Goal: Transaction & Acquisition: Purchase product/service

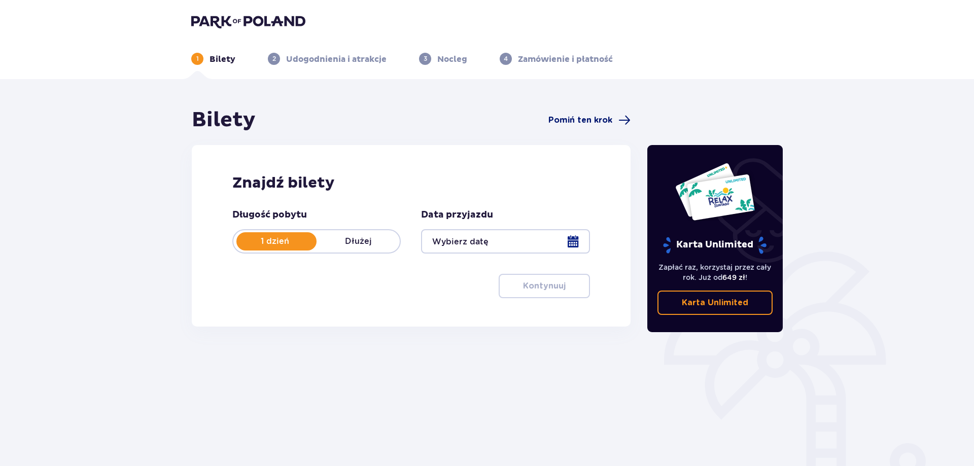
click at [593, 121] on span "Pomiń ten krok" at bounding box center [581, 120] width 64 height 11
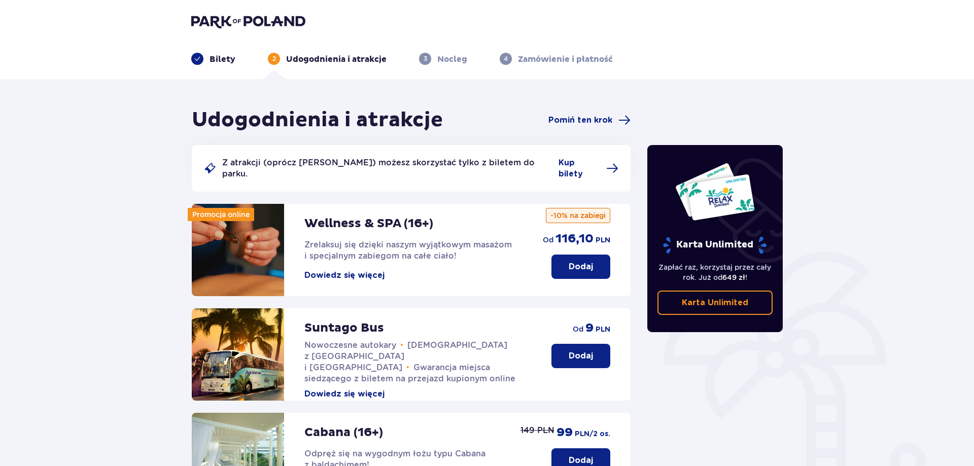
click at [612, 113] on div "Udogodnienia i atrakcje Pomiń ten krok" at bounding box center [411, 120] width 439 height 25
click at [610, 116] on span "Pomiń ten krok" at bounding box center [581, 120] width 64 height 11
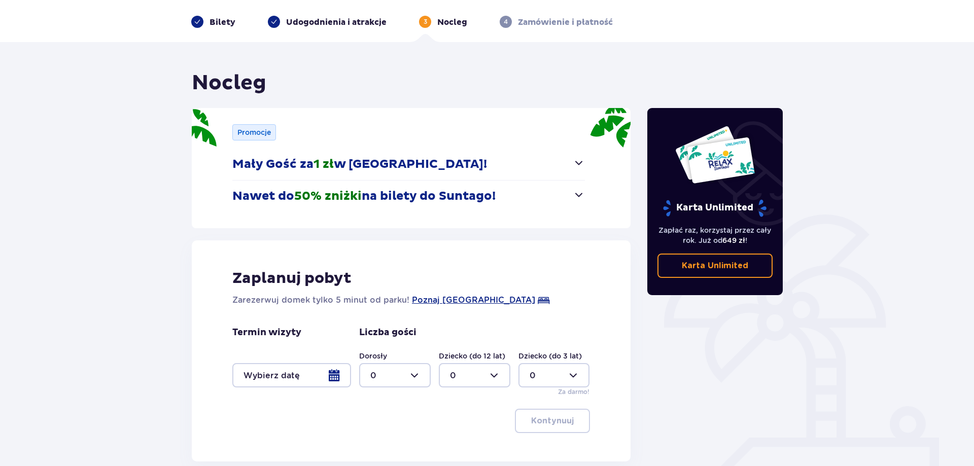
scroll to position [93, 0]
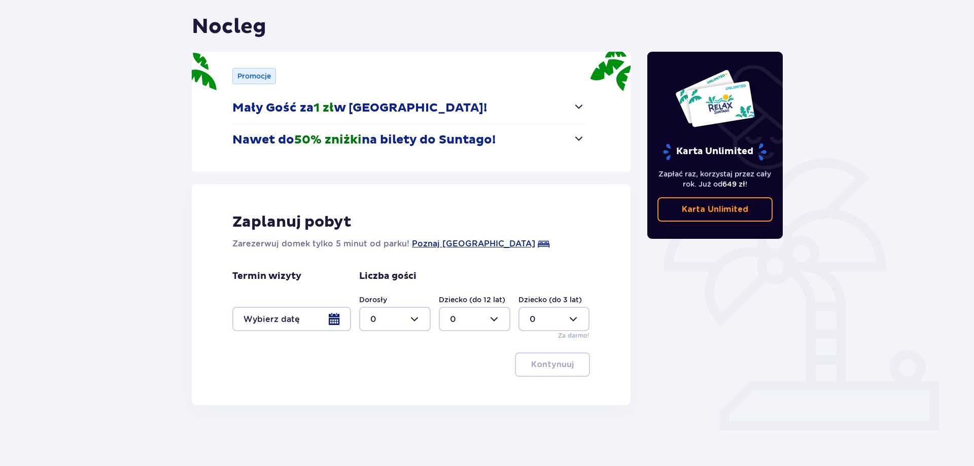
click at [407, 328] on div at bounding box center [395, 319] width 72 height 24
click at [379, 389] on div "2" at bounding box center [395, 392] width 49 height 11
type input "2"
click at [306, 314] on div at bounding box center [291, 319] width 119 height 24
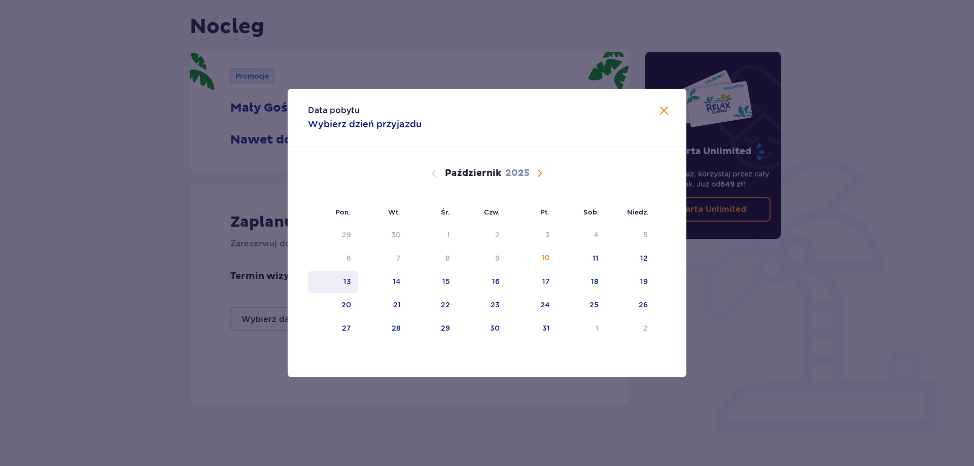
click at [357, 282] on div "13" at bounding box center [333, 282] width 50 height 22
click at [351, 283] on div "13" at bounding box center [348, 282] width 8 height 10
click at [384, 284] on div "14" at bounding box center [383, 282] width 50 height 22
type input "[DATE] - [DATE]"
type input "0"
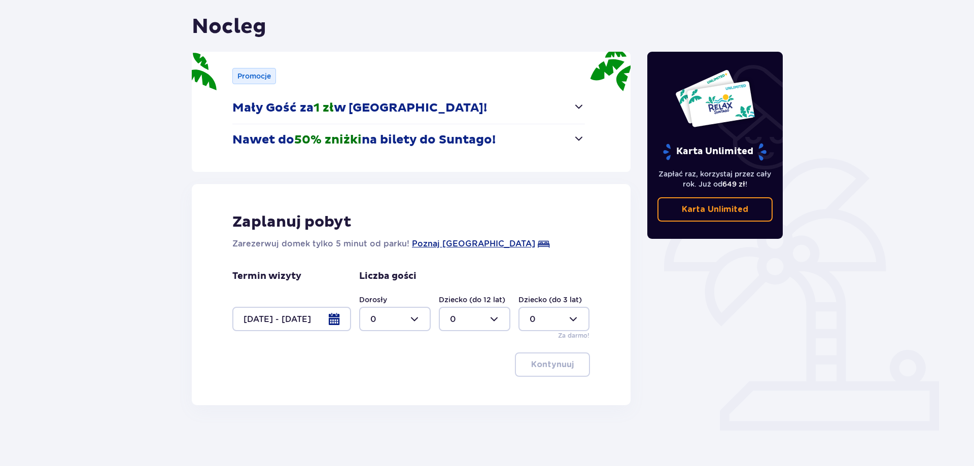
scroll to position [42, 0]
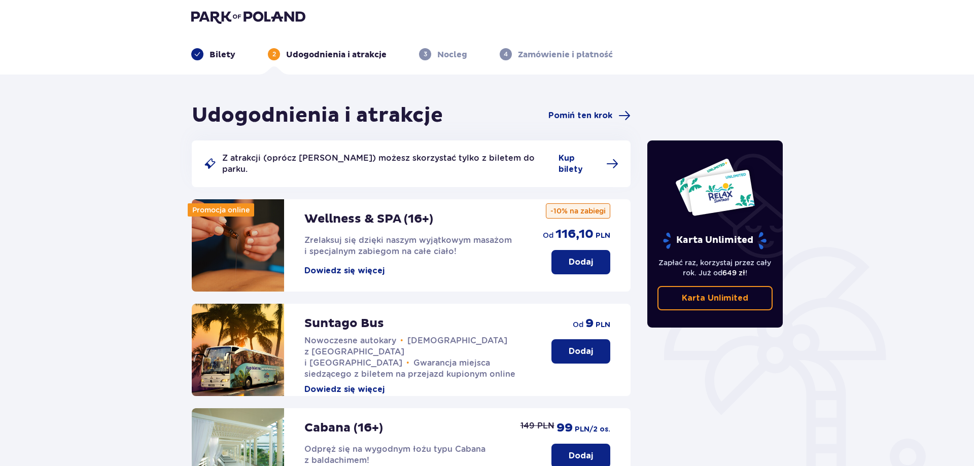
scroll to position [1, 0]
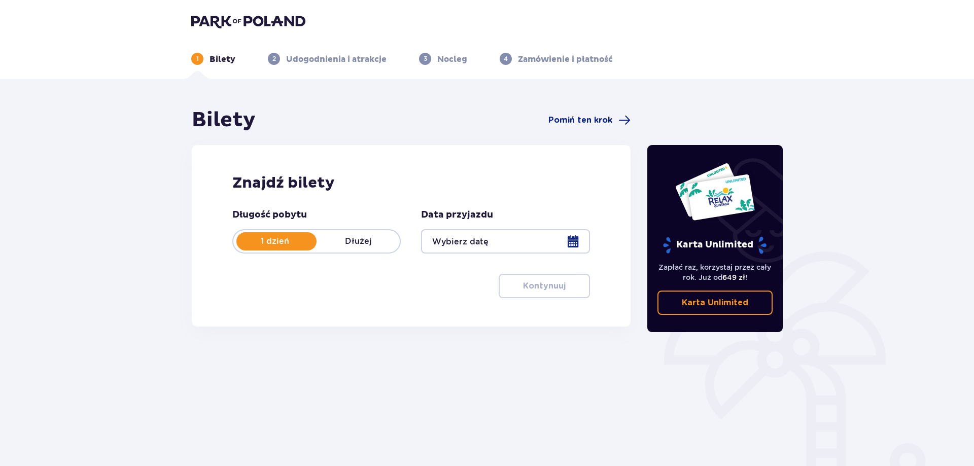
click at [475, 236] on div at bounding box center [505, 241] width 169 height 24
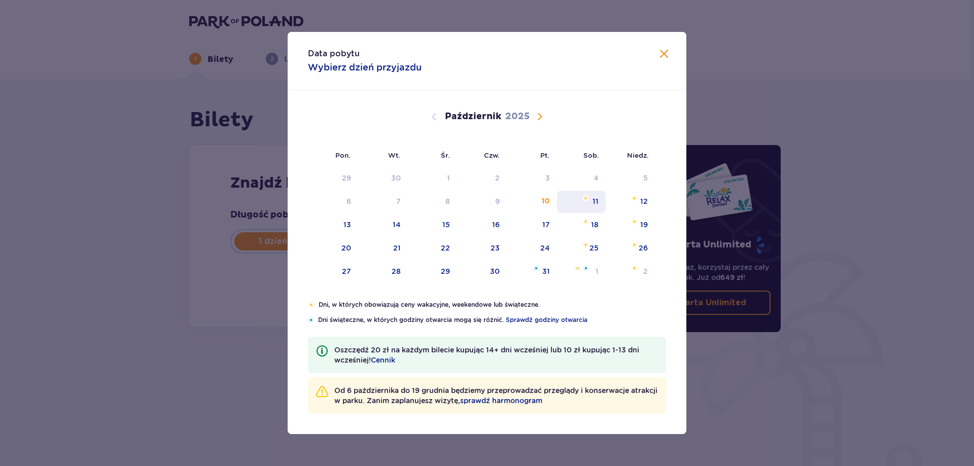
click at [590, 204] on div "11" at bounding box center [581, 202] width 49 height 22
type input "[DATE]"
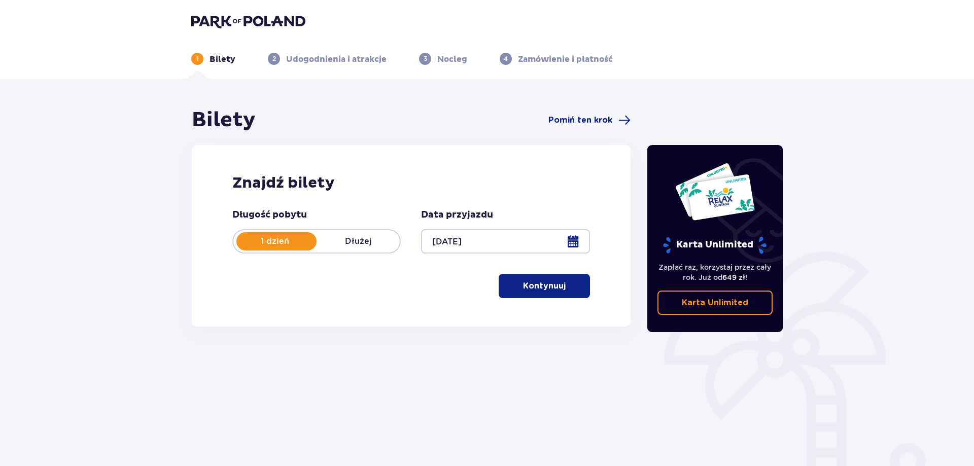
click at [531, 278] on button "Kontynuuj" at bounding box center [544, 286] width 91 height 24
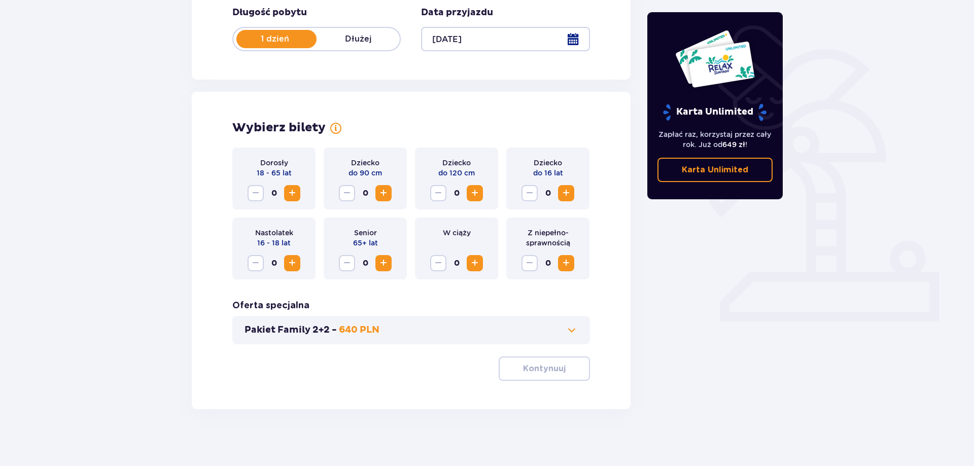
scroll to position [207, 0]
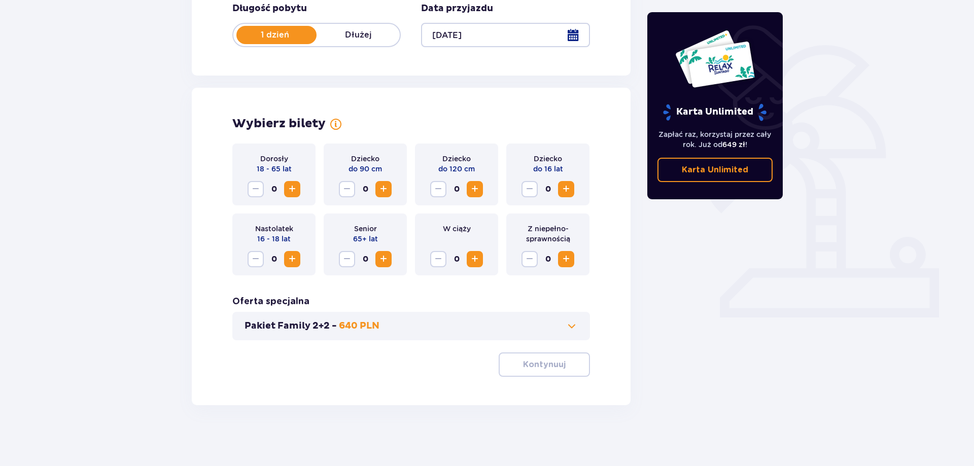
click at [290, 191] on span "Zwiększ" at bounding box center [292, 189] width 12 height 12
click at [475, 328] on button "Pakiet Family 2+2 - 640 PLN" at bounding box center [411, 326] width 333 height 12
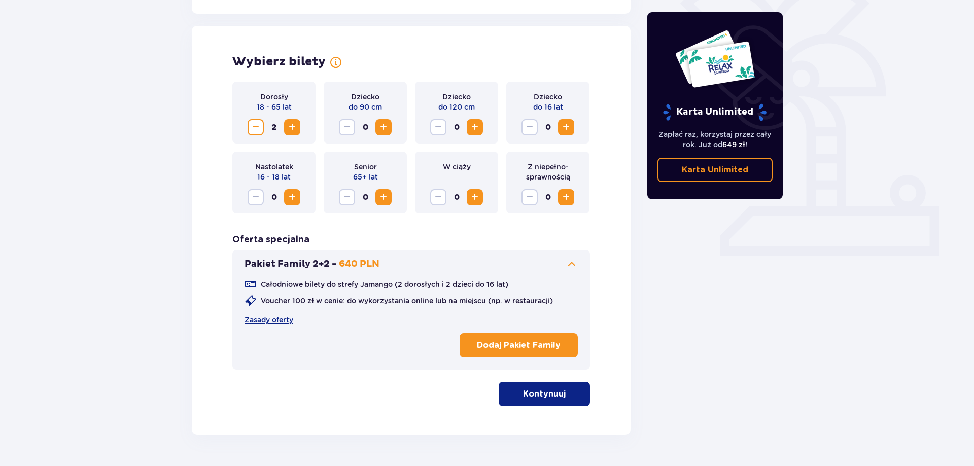
scroll to position [282, 0]
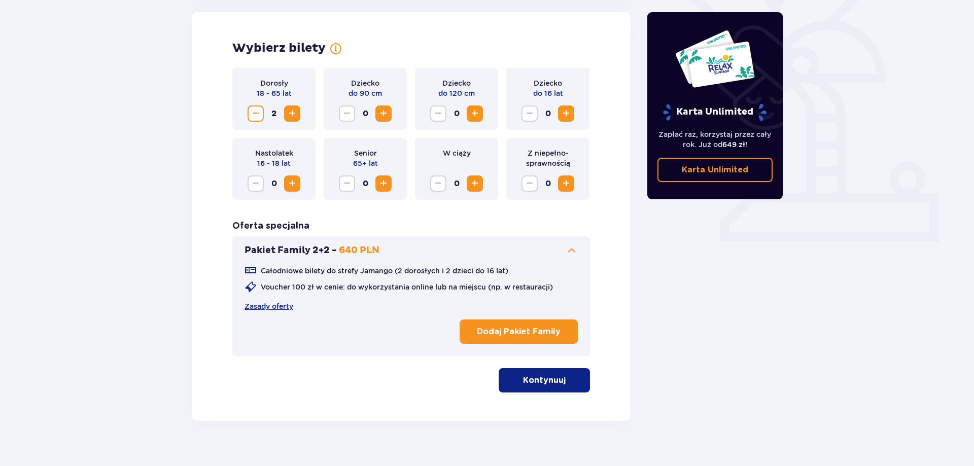
click at [542, 380] on p "Kontynuuj" at bounding box center [544, 380] width 43 height 11
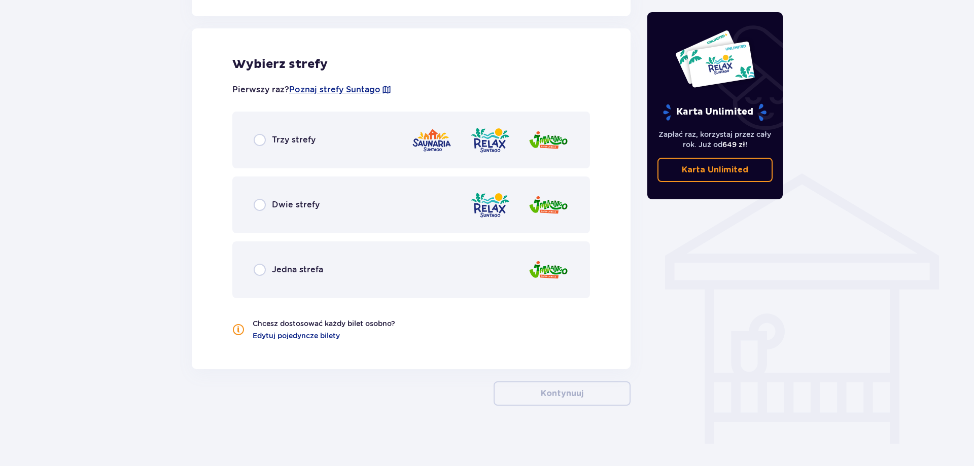
scroll to position [651, 0]
click at [279, 141] on span "Trzy strefy" at bounding box center [294, 139] width 44 height 11
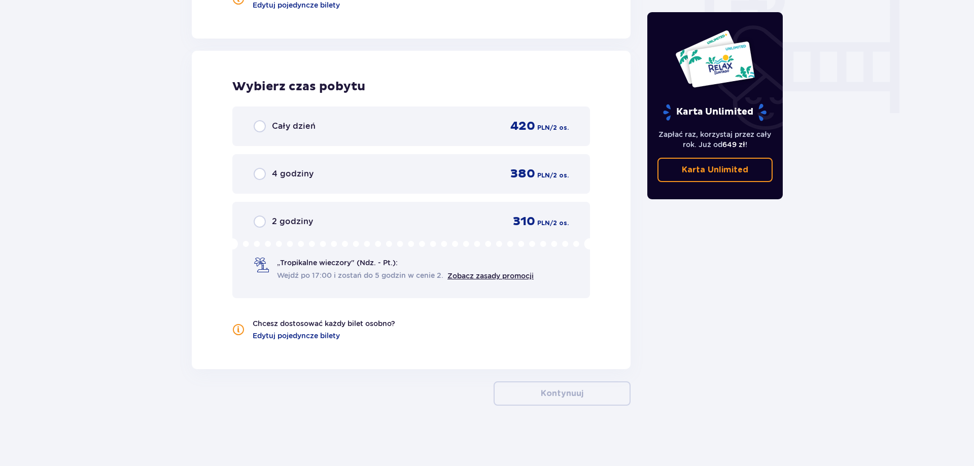
scroll to position [982, 0]
click at [319, 139] on div "Cały dzień 420 PLN / 2 os." at bounding box center [411, 126] width 358 height 40
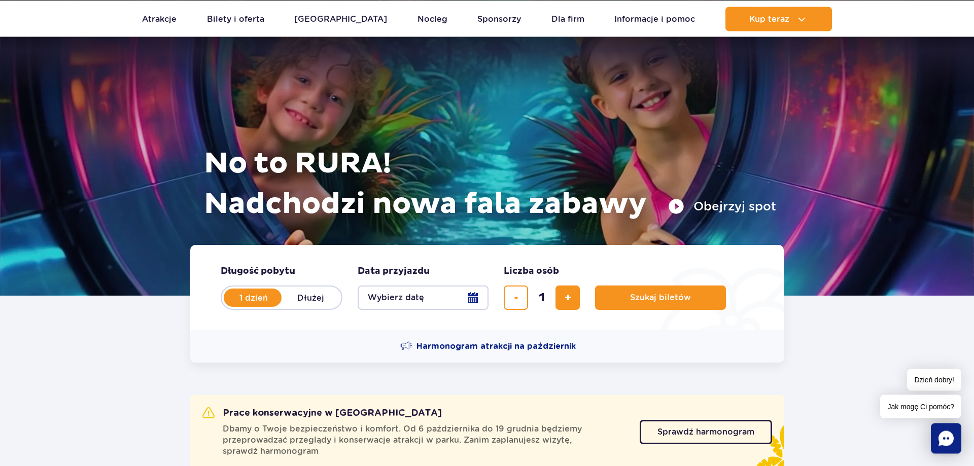
scroll to position [52, 0]
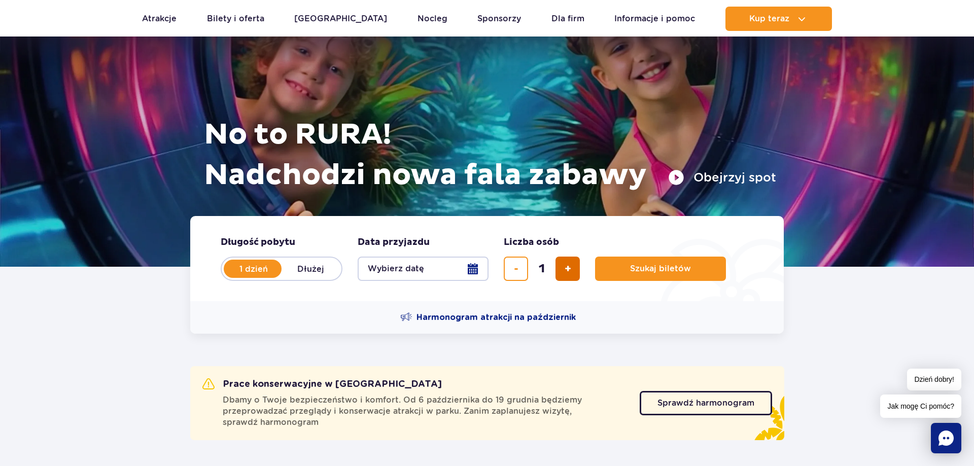
click at [561, 269] on button "dodaj bilet" at bounding box center [568, 269] width 24 height 24
type input "4"
click at [439, 276] on button "Wybierz datę" at bounding box center [423, 269] width 131 height 24
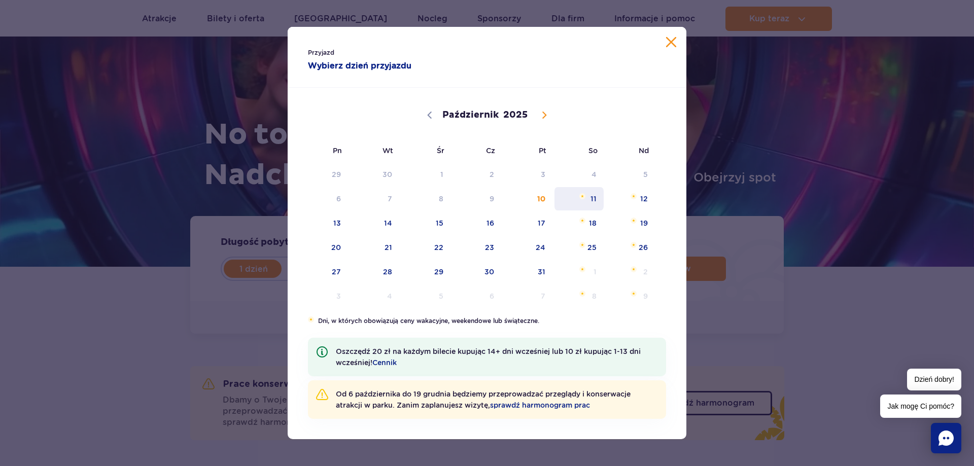
click at [592, 208] on span "11" at bounding box center [579, 198] width 51 height 23
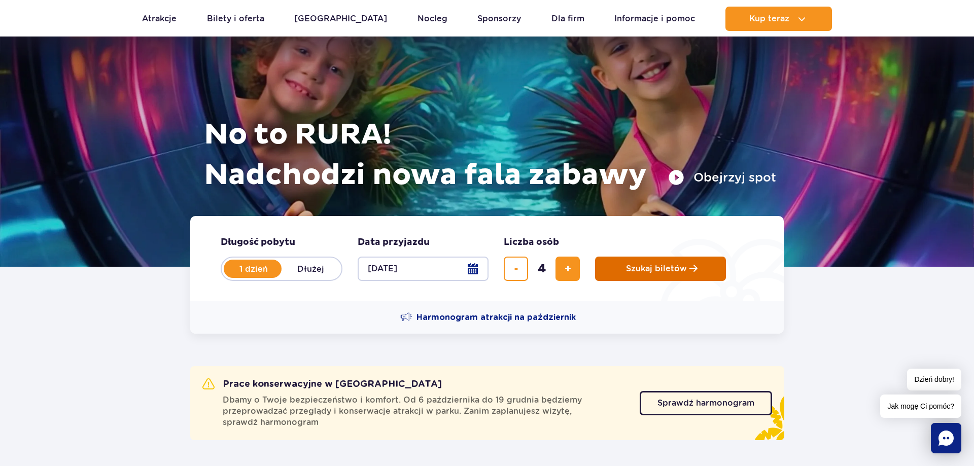
click at [672, 279] on button "Szukaj biletów" at bounding box center [660, 269] width 131 height 24
